Goal: Task Accomplishment & Management: Complete application form

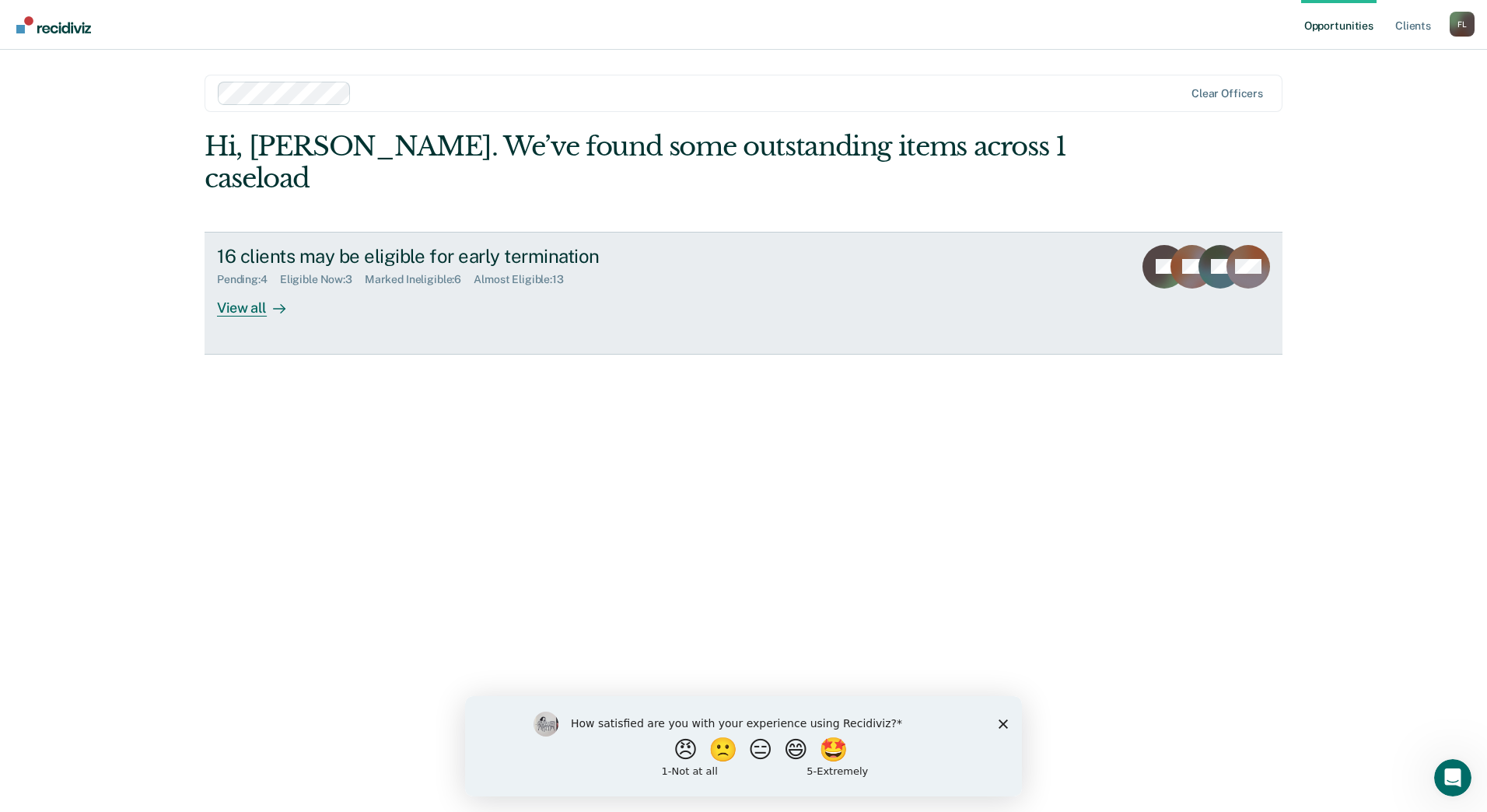
click at [280, 303] on icon at bounding box center [279, 309] width 13 height 13
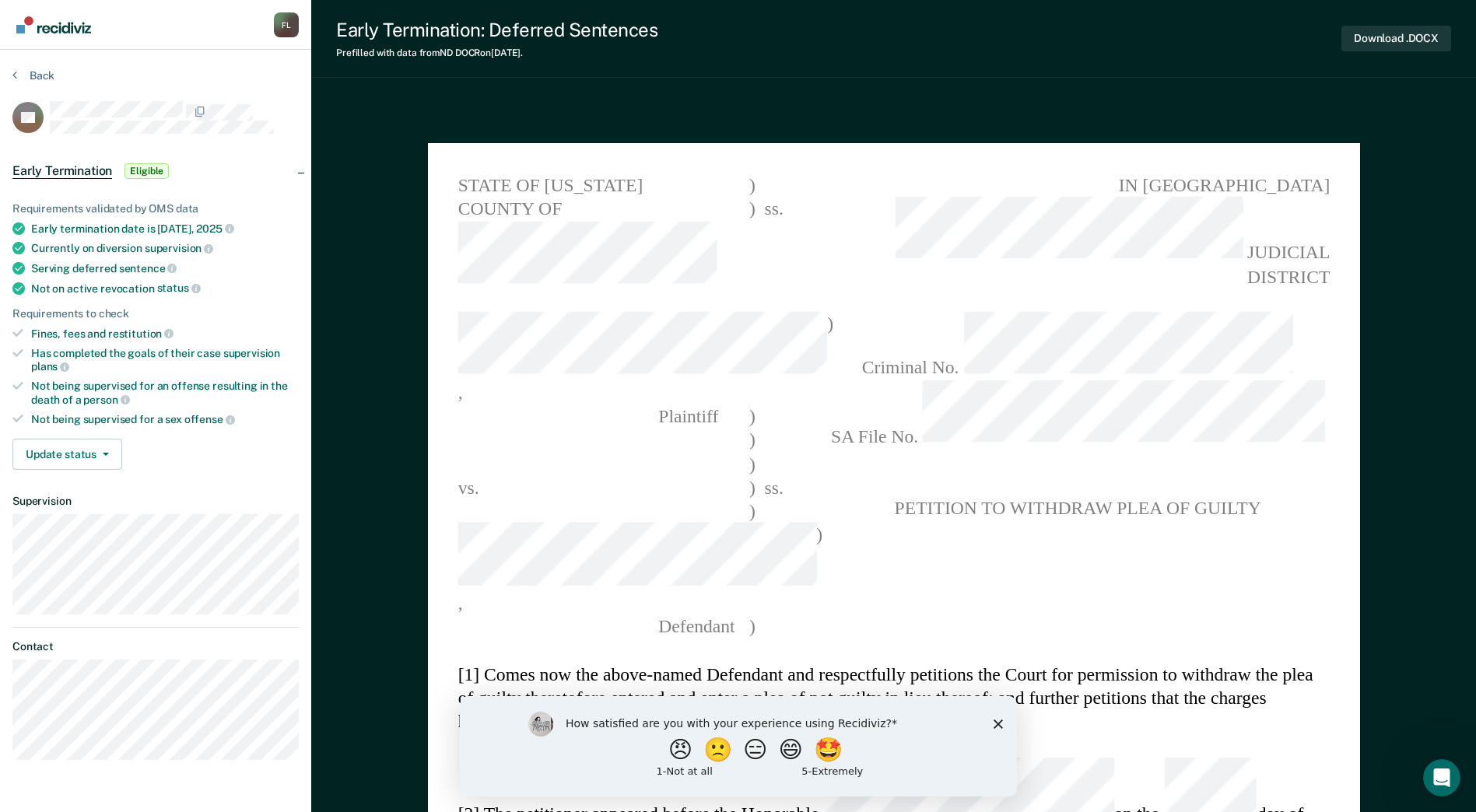
click at [1002, 725] on icon "Close survey" at bounding box center [997, 723] width 9 height 9
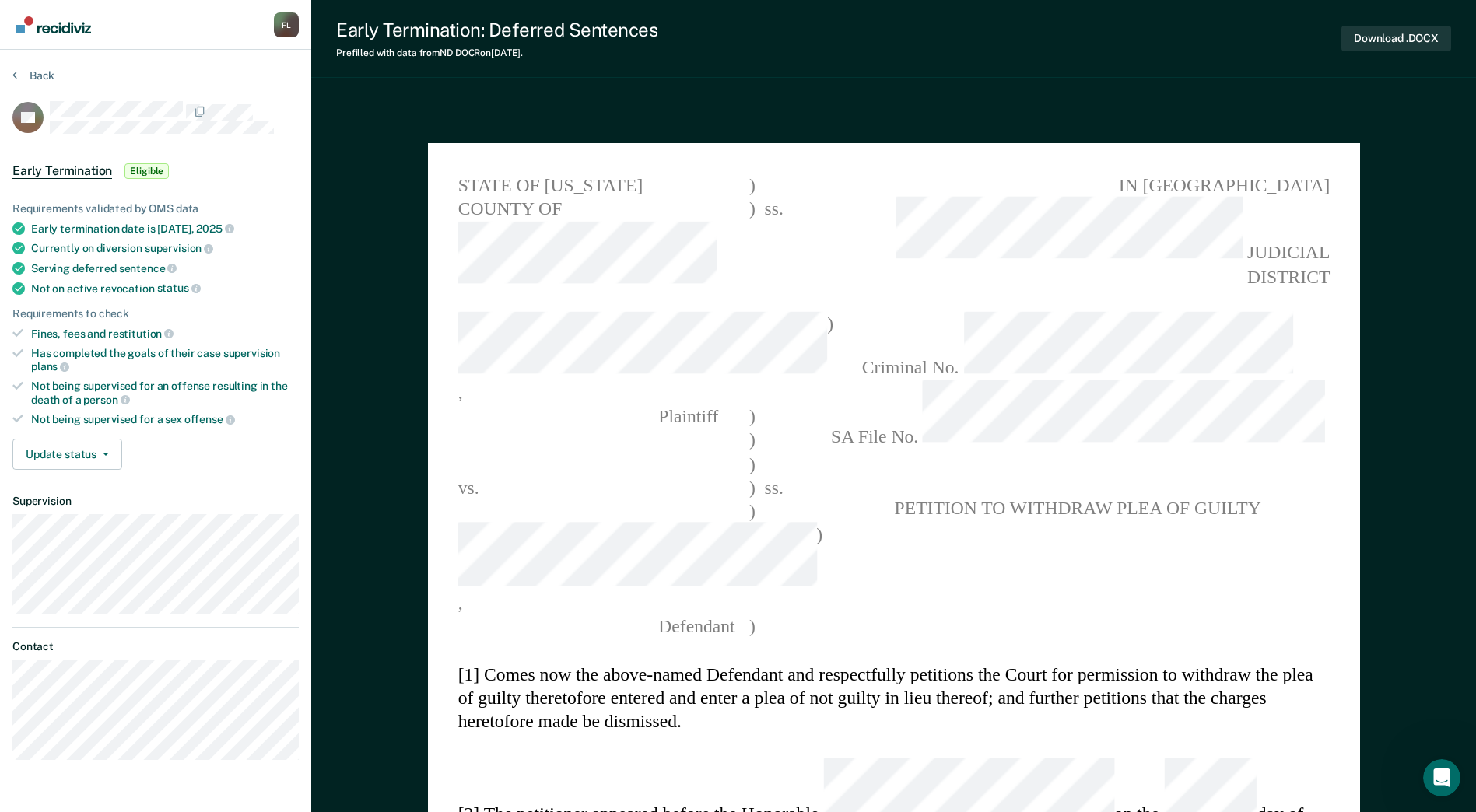
scroll to position [104, 0]
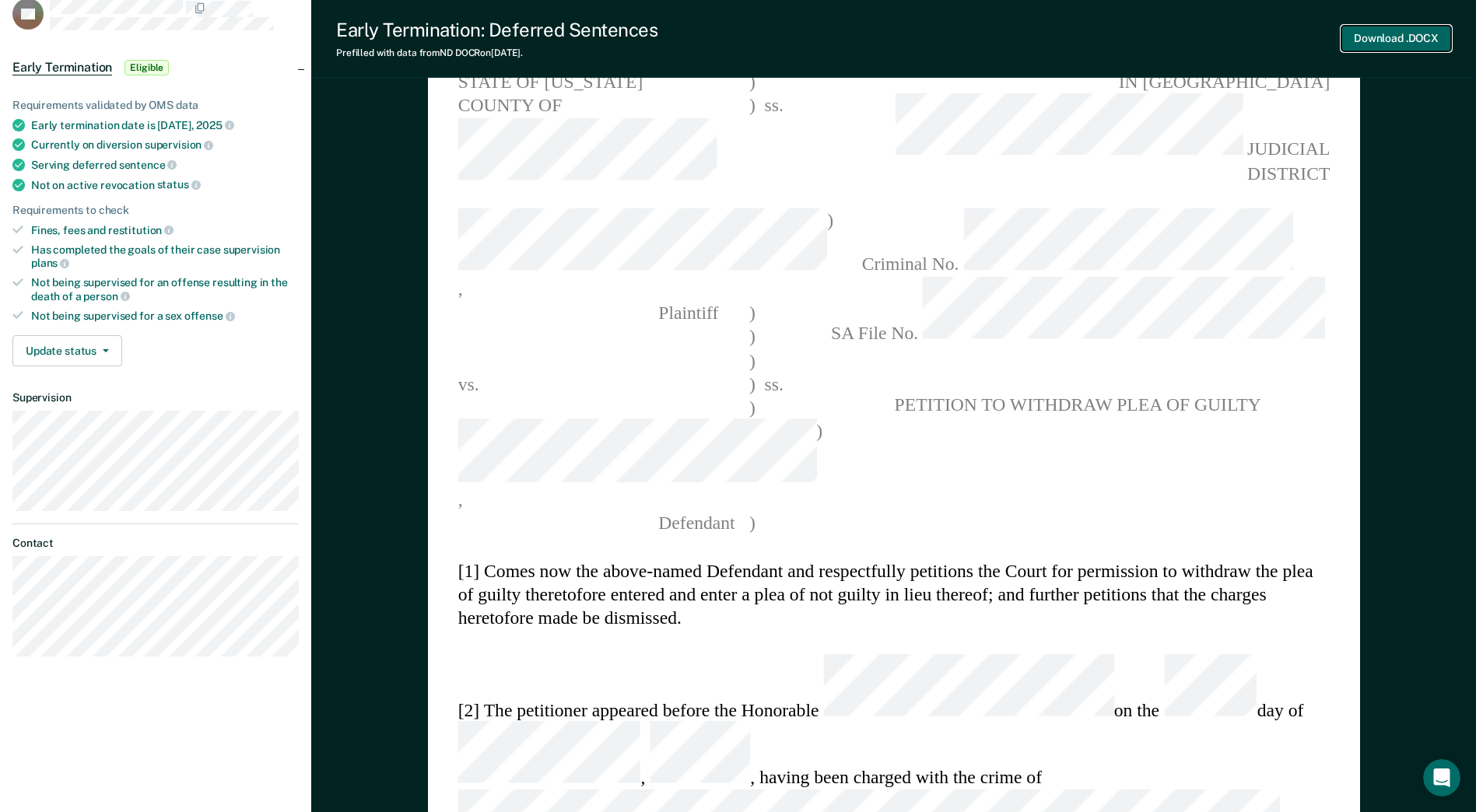
click at [1389, 35] on button "Download .DOCX" at bounding box center [1397, 38] width 110 height 25
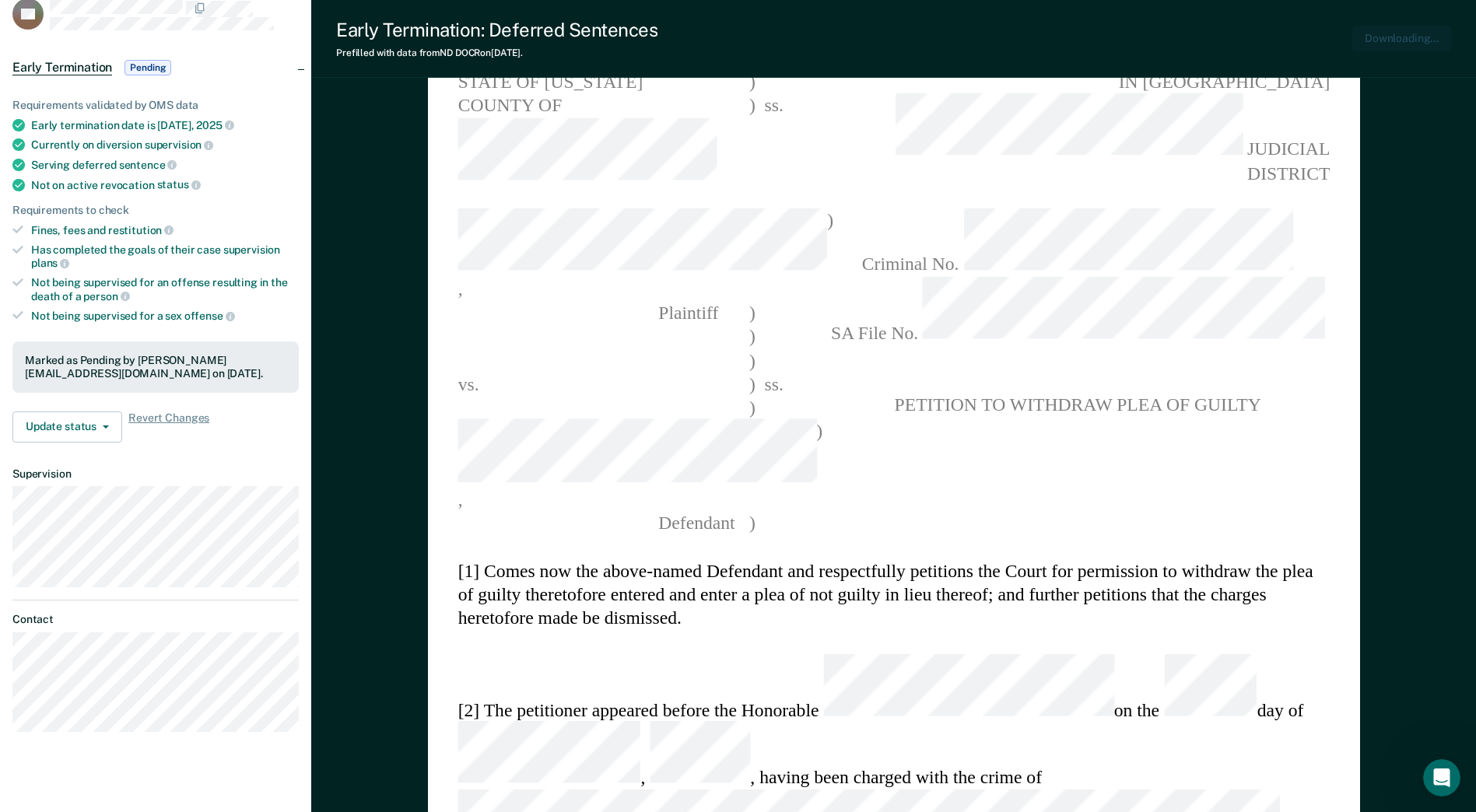
type textarea "x"
